Goal: Information Seeking & Learning: Understand process/instructions

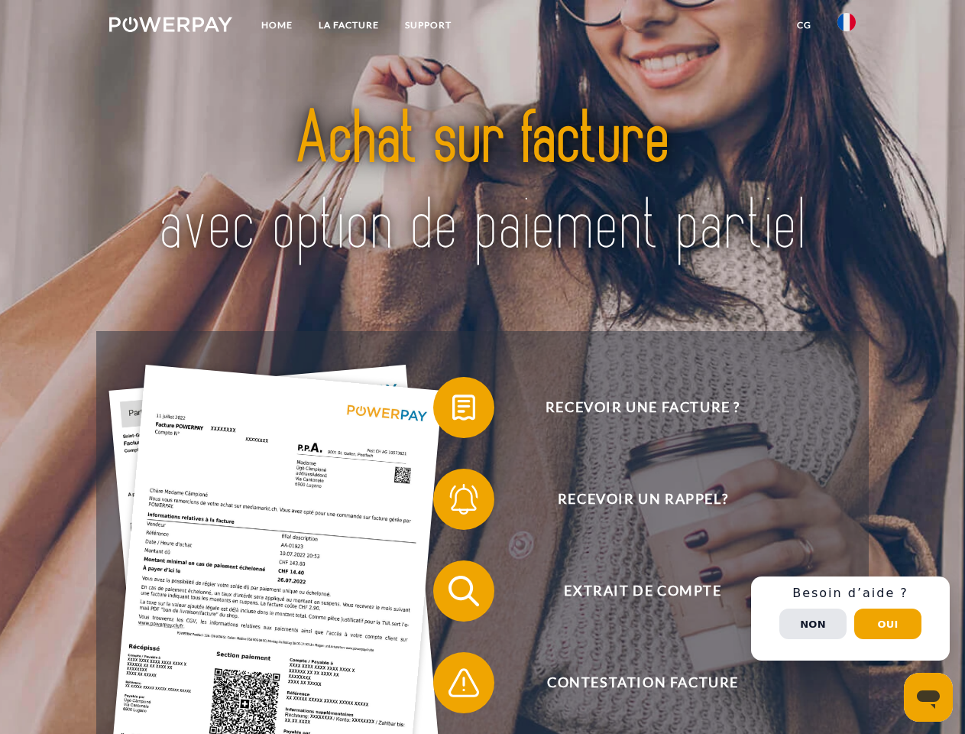
click at [170, 27] on img at bounding box center [170, 24] width 123 height 15
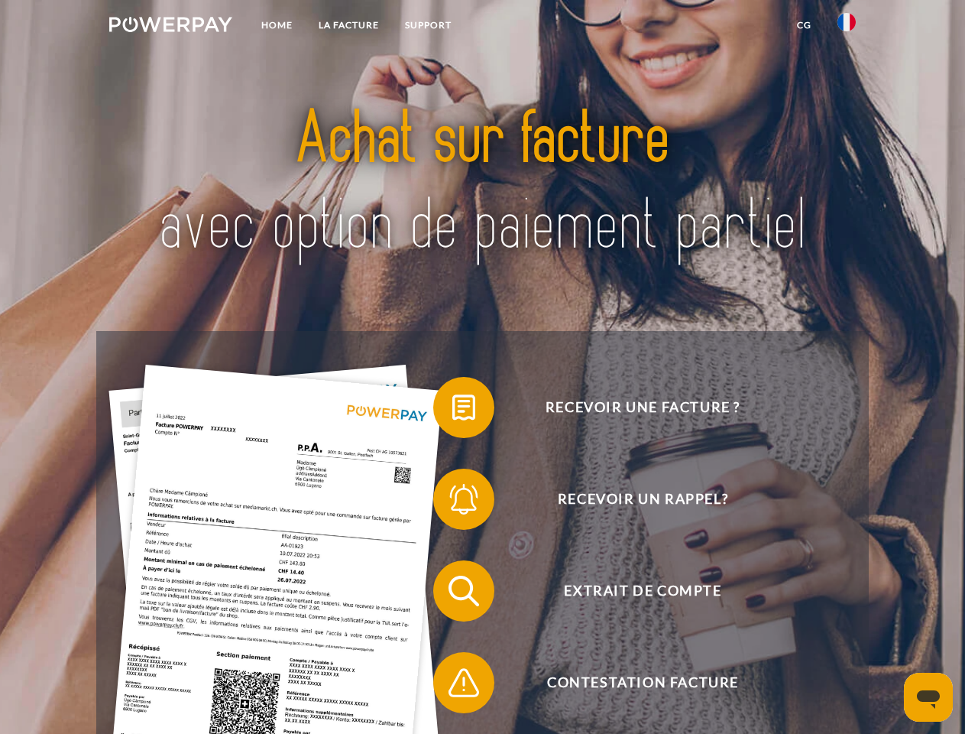
click at [847, 27] on img at bounding box center [847, 22] width 18 height 18
click at [804, 25] on link "CG" at bounding box center [804, 25] width 41 height 28
click at [452, 410] on span at bounding box center [441, 407] width 76 height 76
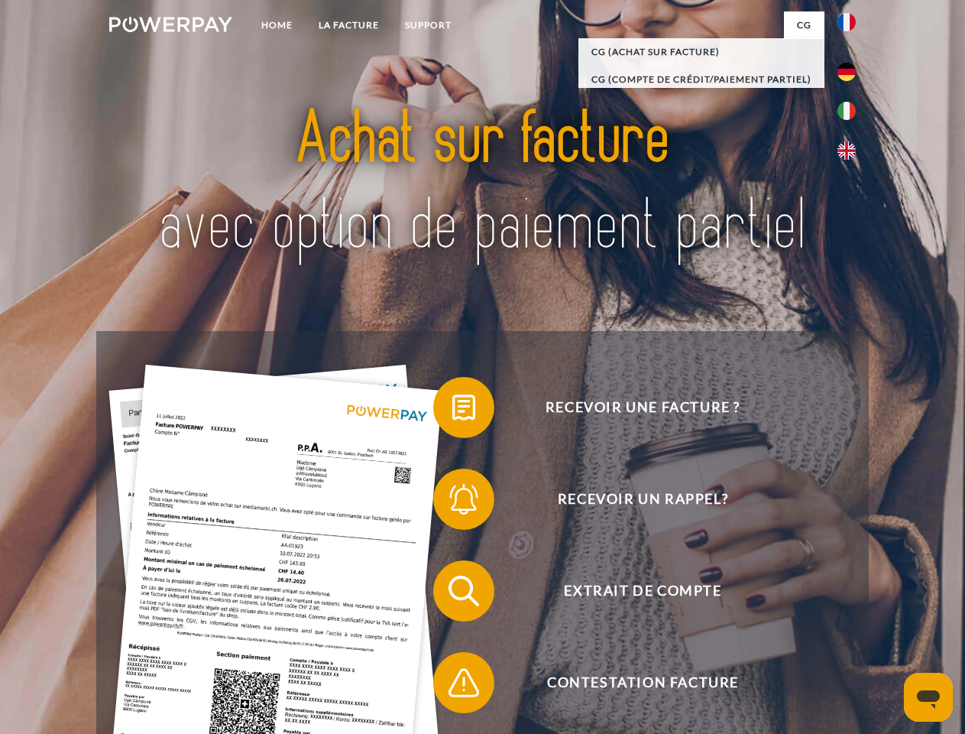
click at [452, 502] on span at bounding box center [441, 499] width 76 height 76
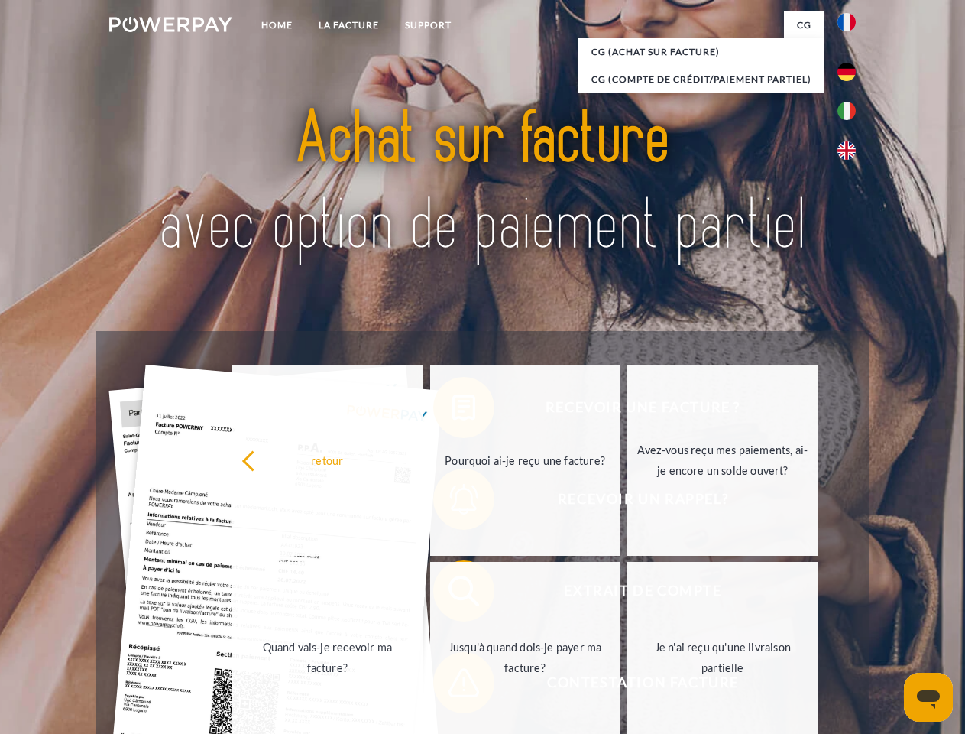
click at [452, 594] on link "Jusqu'à quand dois-je payer ma facture?" at bounding box center [525, 657] width 190 height 191
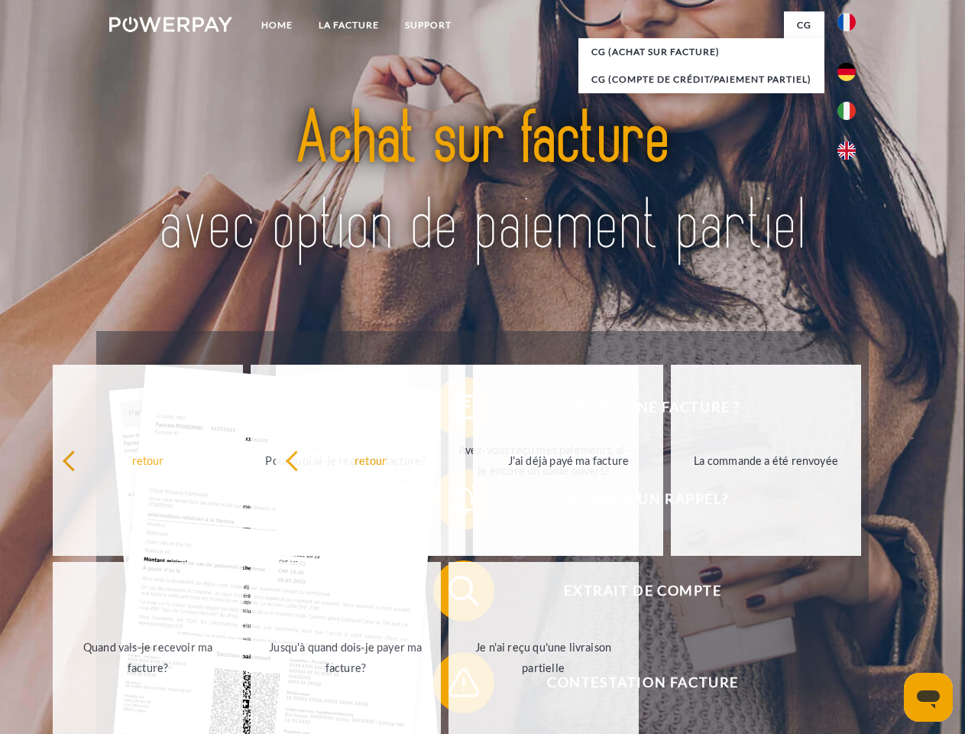
click at [452, 686] on span at bounding box center [441, 682] width 76 height 76
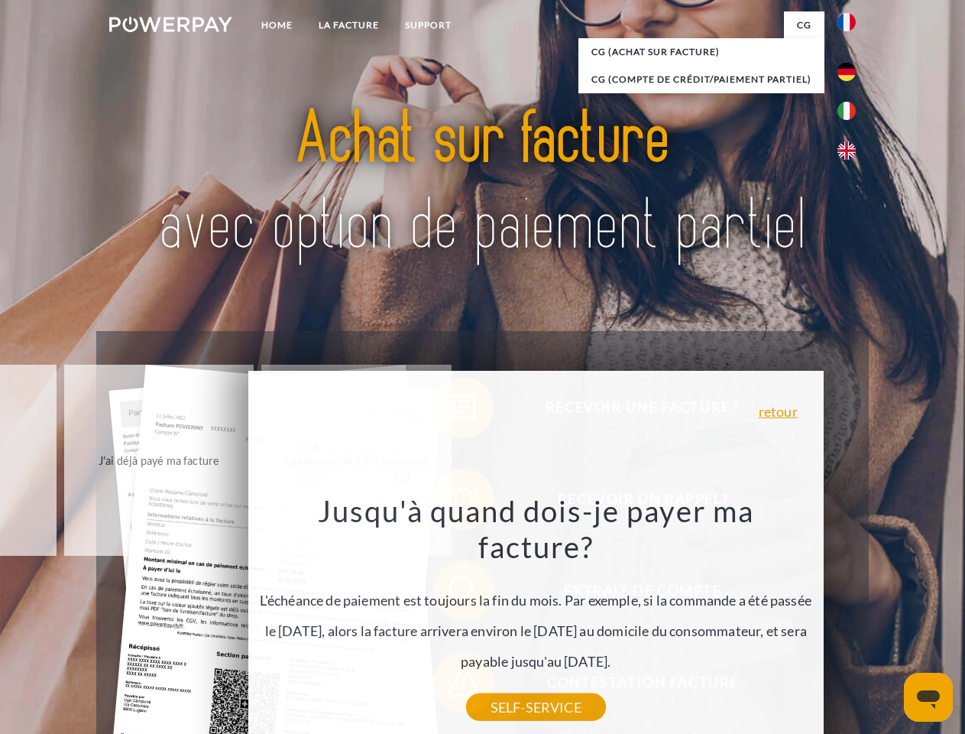
click at [851, 618] on div "Recevoir une facture ? Recevoir un rappel? Extrait de compte retour" at bounding box center [482, 636] width 772 height 611
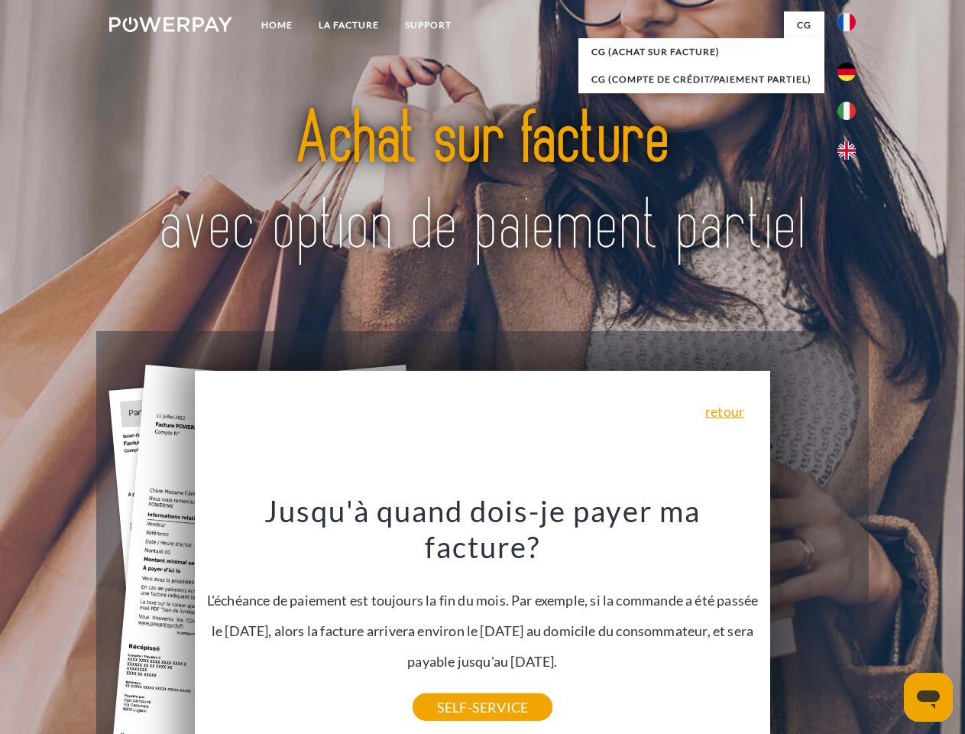
click at [813, 621] on span "Extrait de compte" at bounding box center [642, 590] width 374 height 61
click at [888, 624] on header "Home LA FACTURE Support" at bounding box center [482, 527] width 965 height 1055
